Goal: Information Seeking & Learning: Learn about a topic

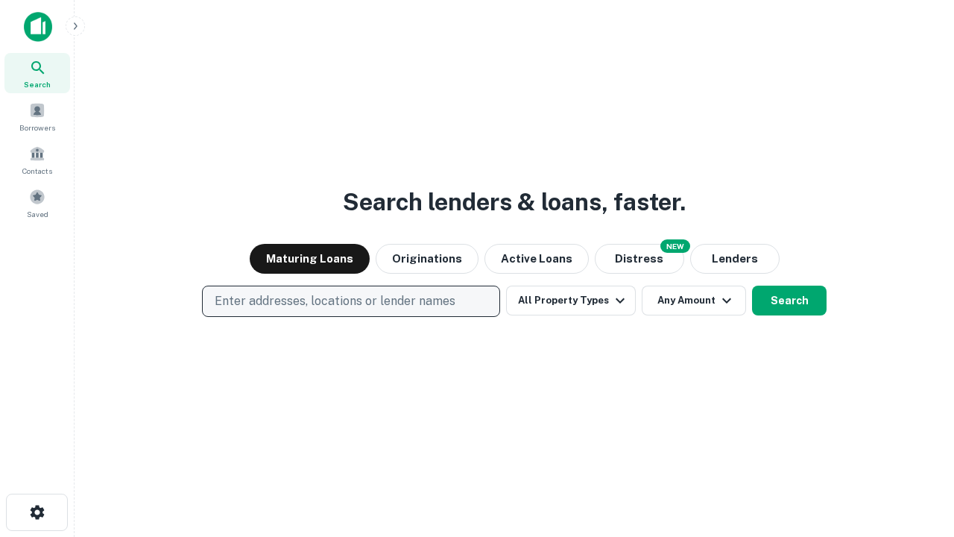
click at [350, 301] on p "Enter addresses, locations or lender names" at bounding box center [335, 301] width 241 height 18
type input "**********"
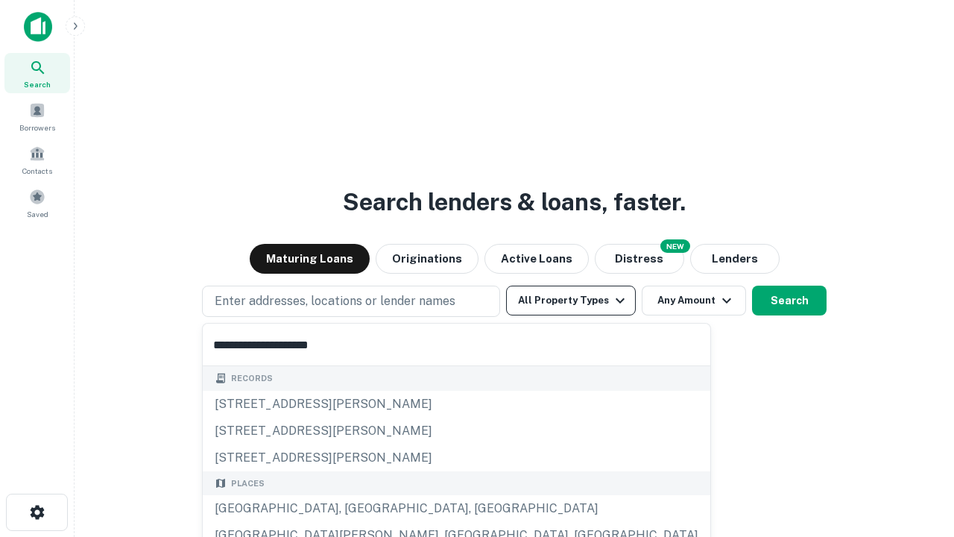
click at [571, 300] on button "All Property Types" at bounding box center [571, 301] width 130 height 30
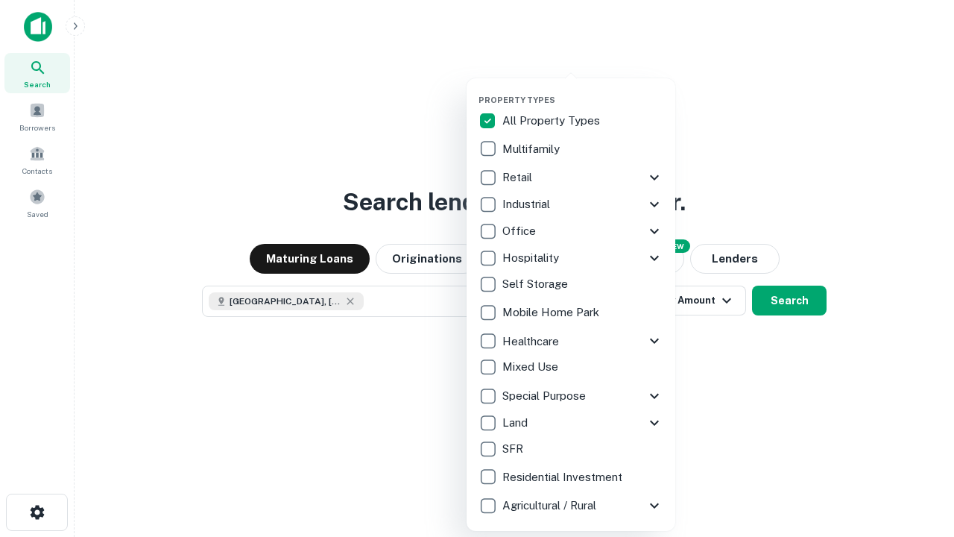
click at [583, 90] on button "button" at bounding box center [583, 90] width 209 height 1
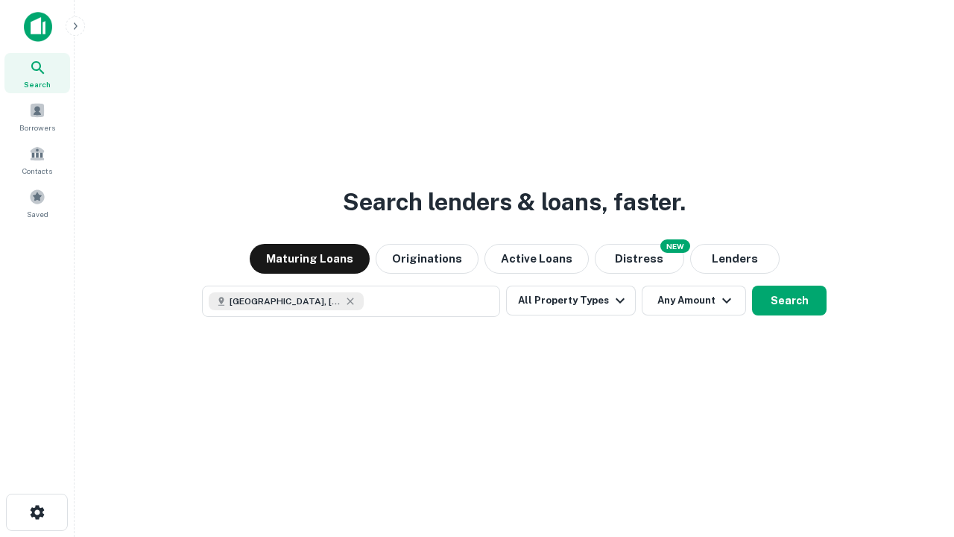
scroll to position [24, 0]
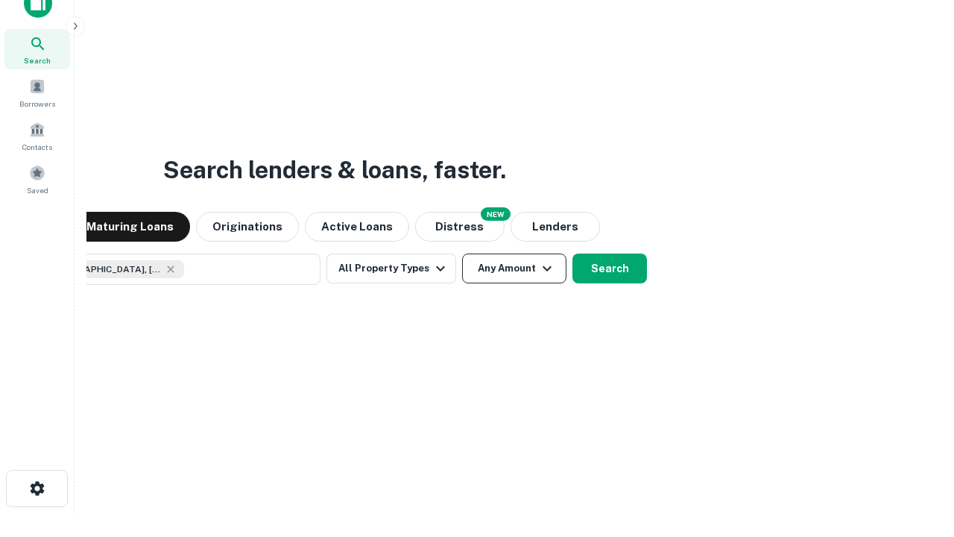
click at [462, 254] on button "Any Amount" at bounding box center [514, 269] width 104 height 30
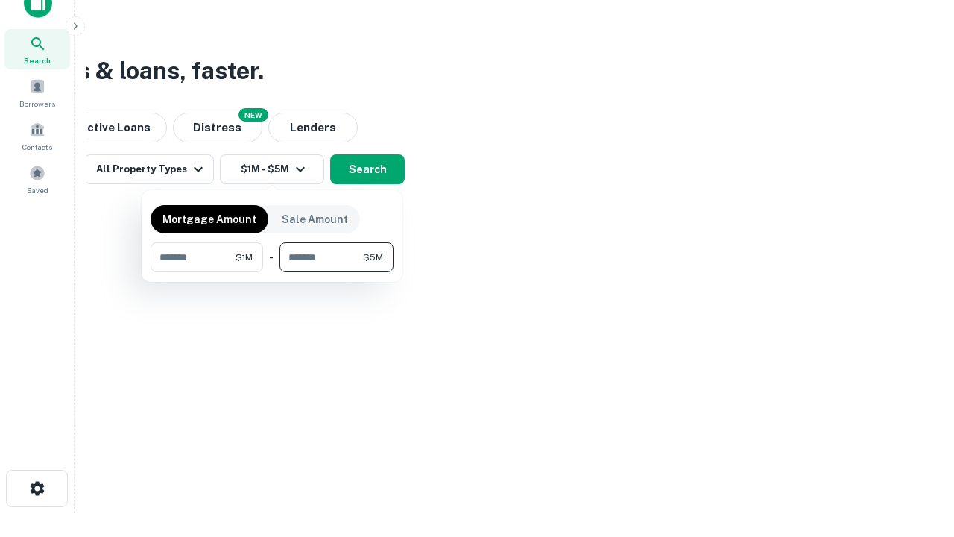
type input "*******"
click at [272, 272] on button "button" at bounding box center [272, 272] width 243 height 1
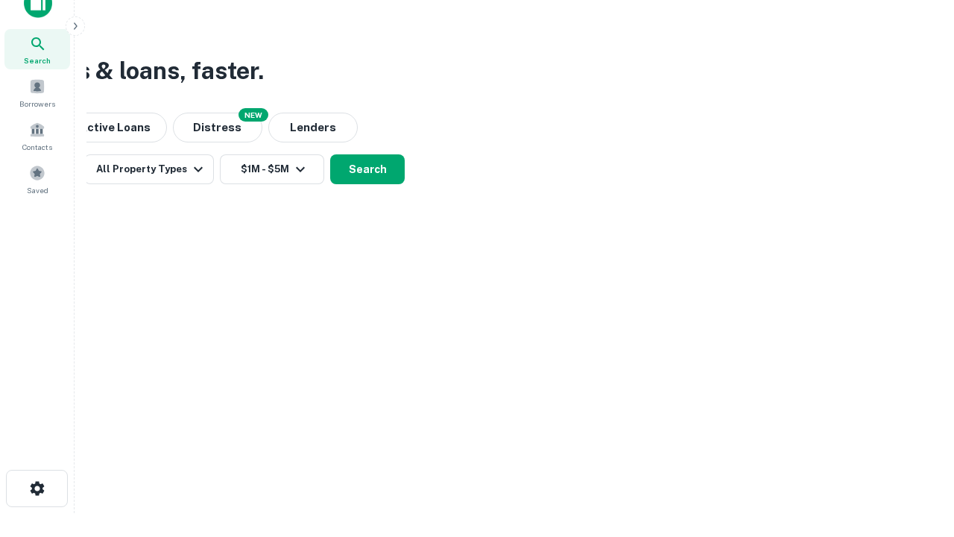
scroll to position [24, 0]
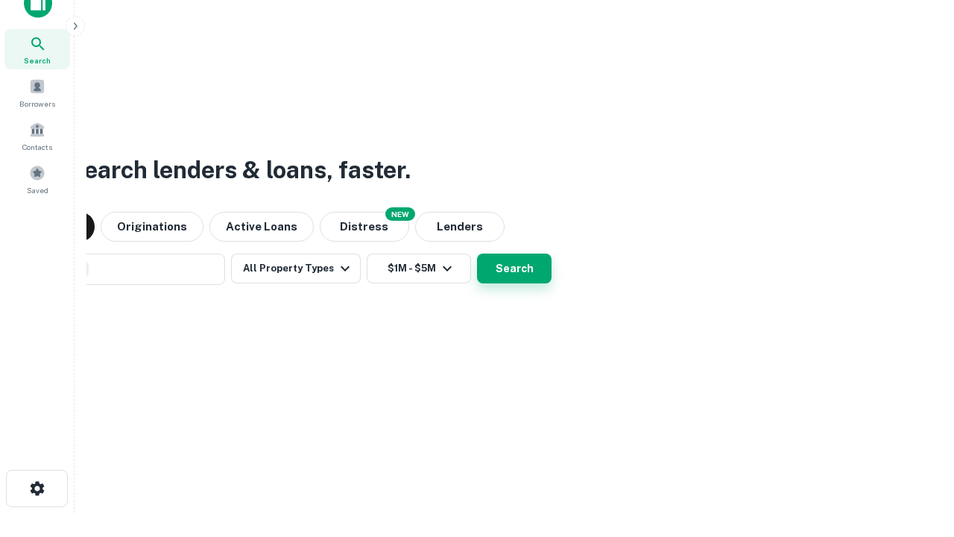
click at [477, 254] on button "Search" at bounding box center [514, 269] width 75 height 30
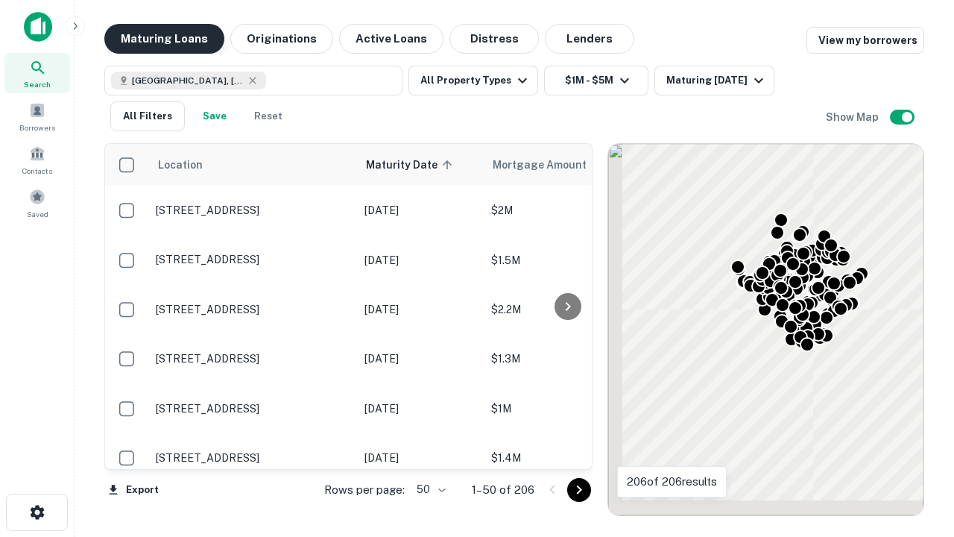
click at [164, 39] on button "Maturing Loans" at bounding box center [164, 39] width 120 height 30
